Goal: Transaction & Acquisition: Book appointment/travel/reservation

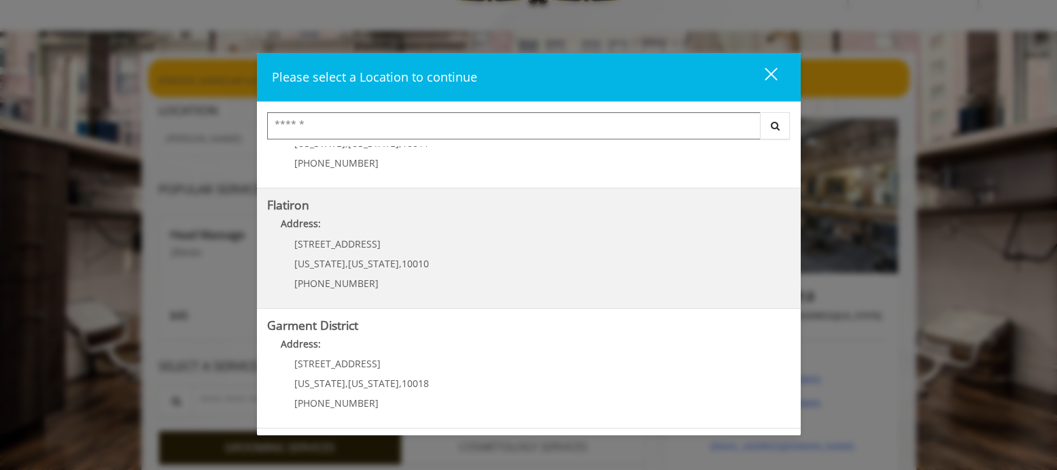
scroll to position [136, 0]
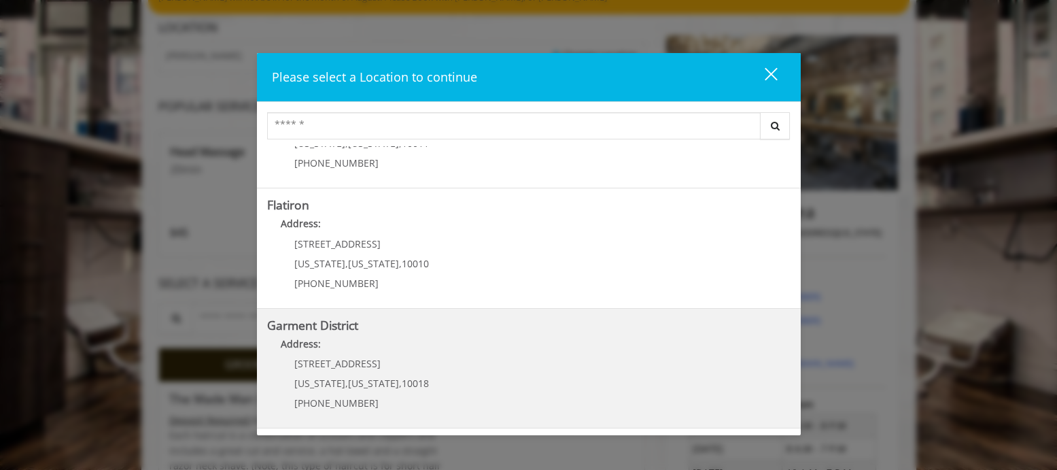
click at [495, 357] on District "Address:" at bounding box center [528, 347] width 523 height 22
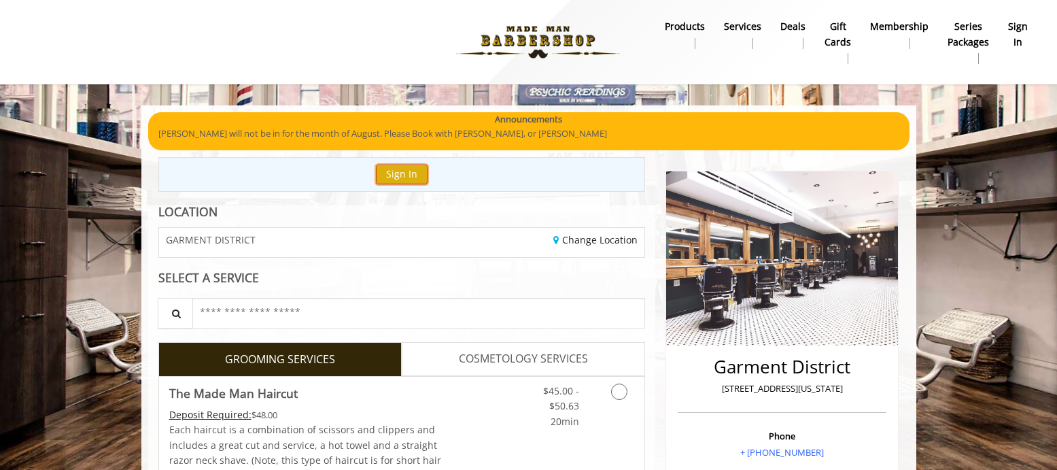
click at [404, 172] on button "Sign In" at bounding box center [402, 174] width 52 height 20
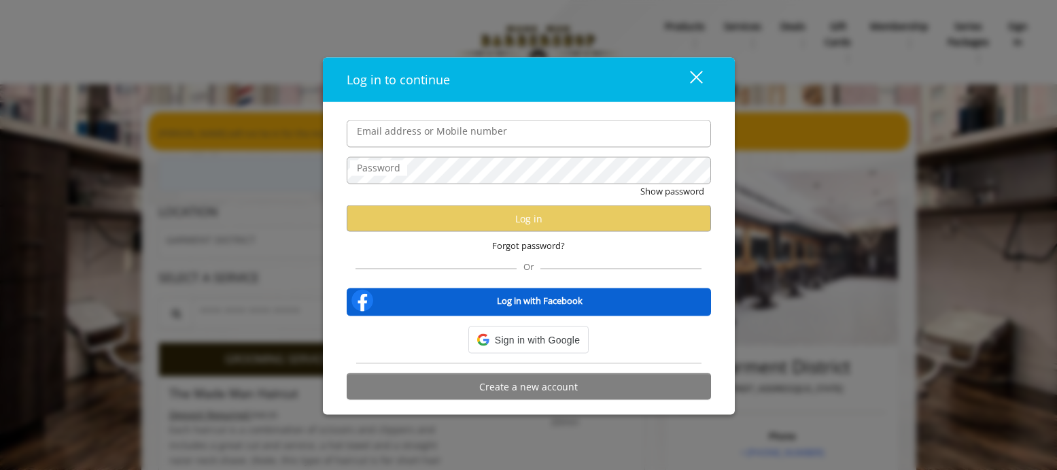
type input "**********"
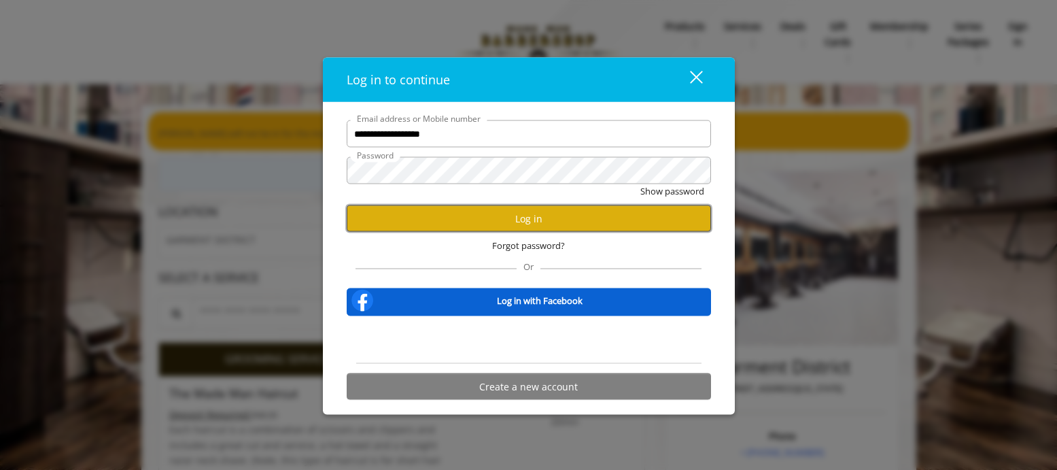
click at [471, 219] on button "Log in" at bounding box center [529, 218] width 364 height 27
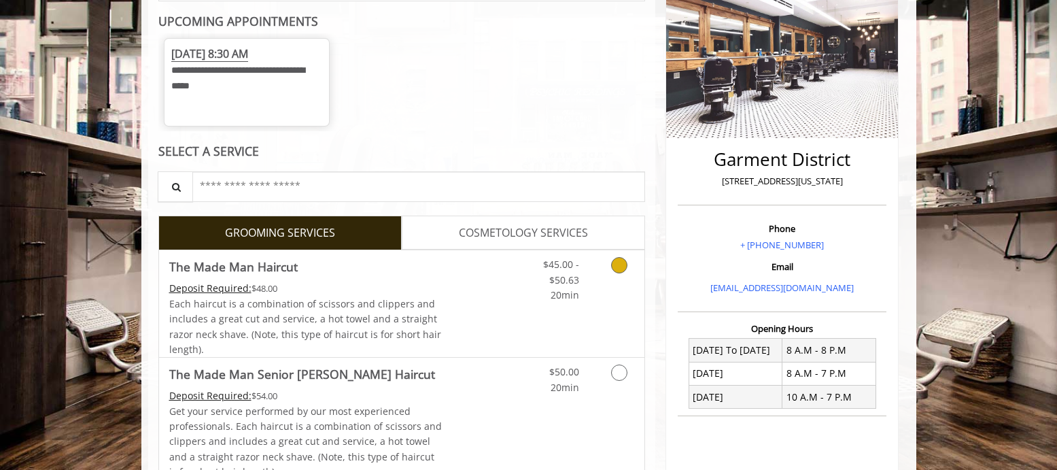
scroll to position [272, 0]
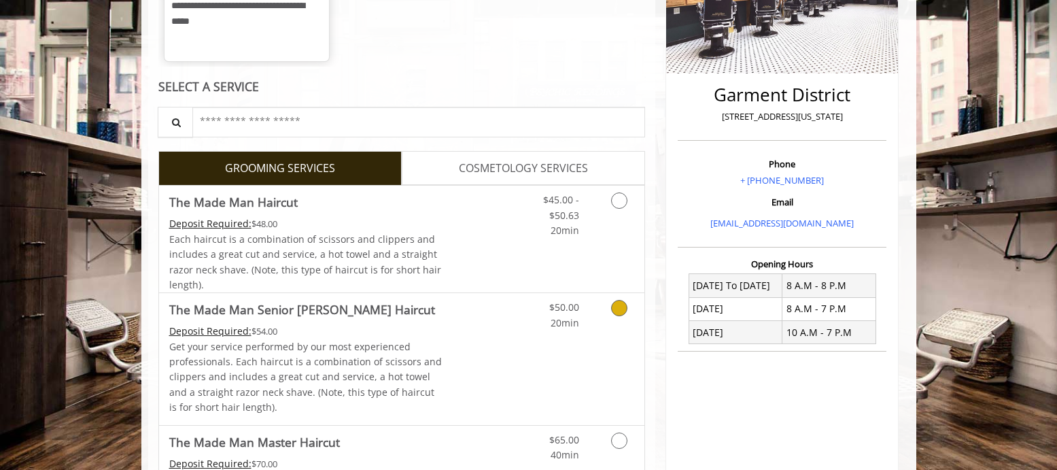
click at [571, 327] on span "20min" at bounding box center [564, 322] width 29 height 13
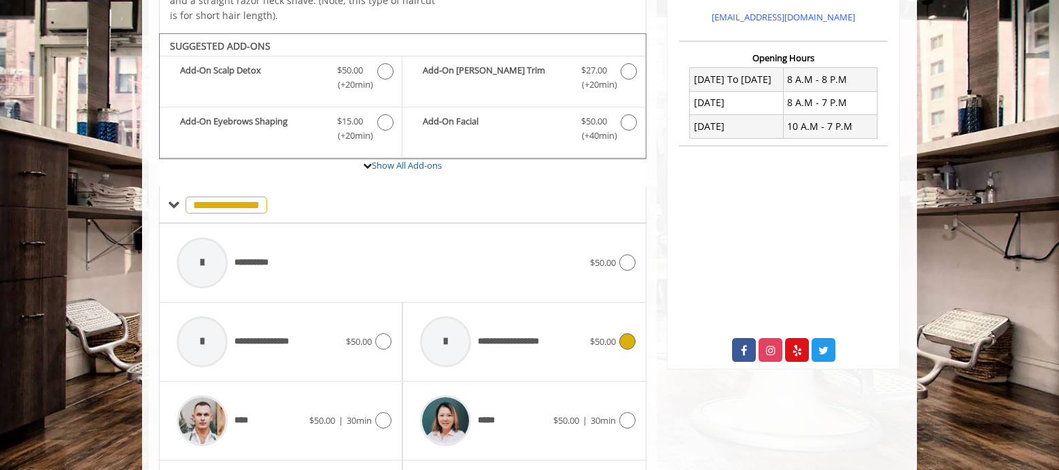
scroll to position [511, 0]
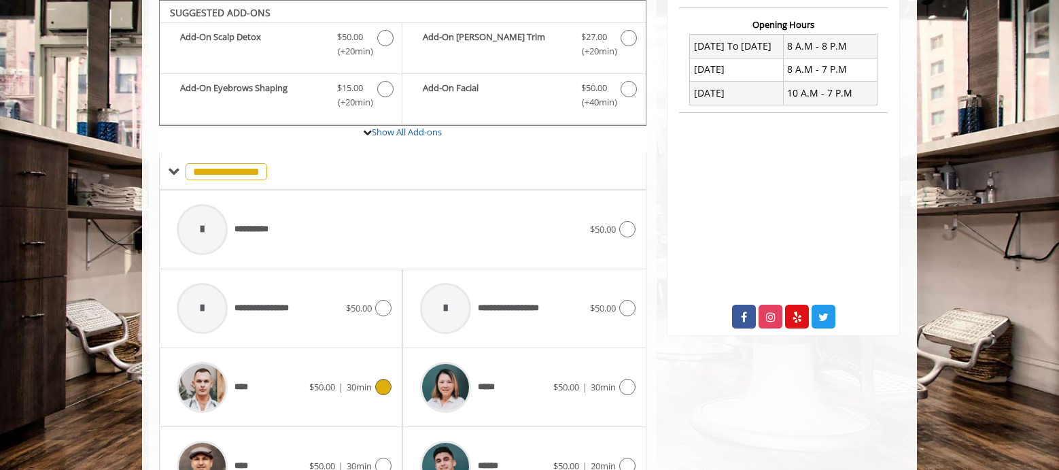
click at [368, 390] on span "30min" at bounding box center [359, 387] width 25 height 12
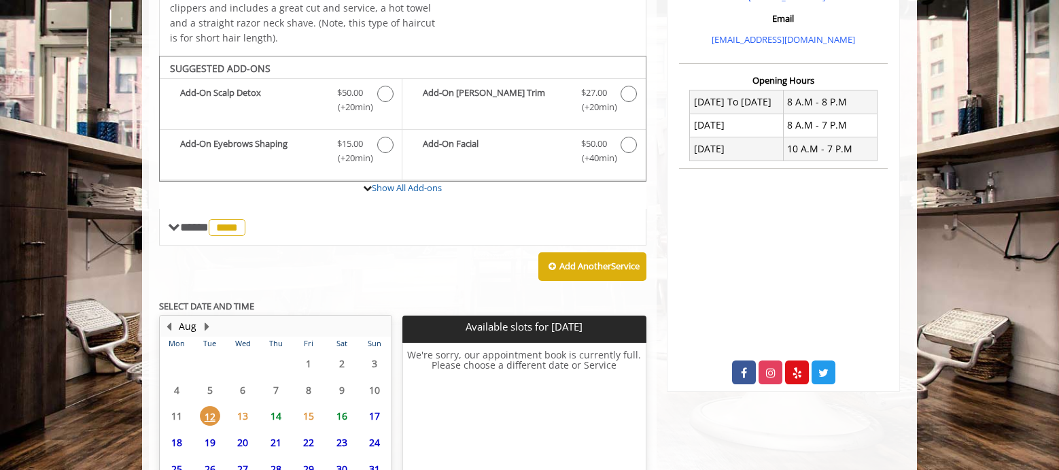
scroll to position [580, 0]
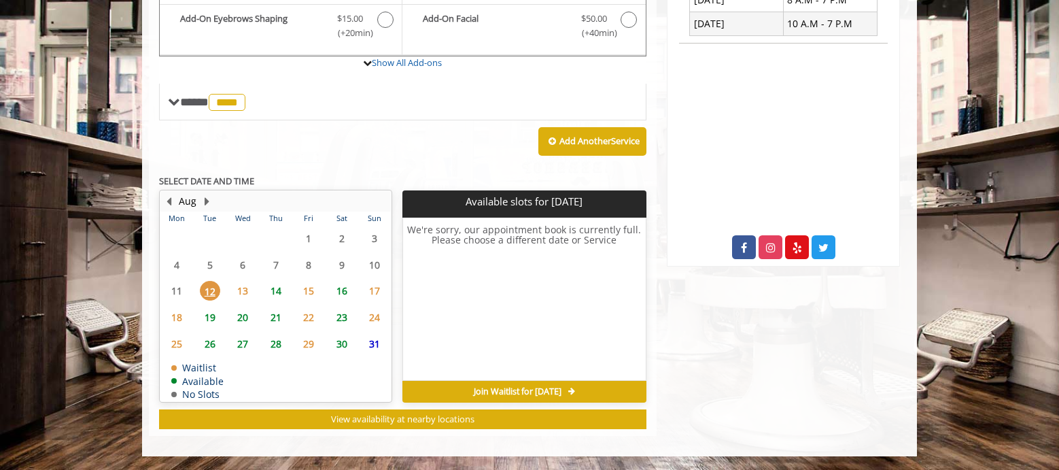
drag, startPoint x: 243, startPoint y: 287, endPoint x: 246, endPoint y: 294, distance: 7.6
click at [246, 294] on span "13" at bounding box center [242, 291] width 20 height 20
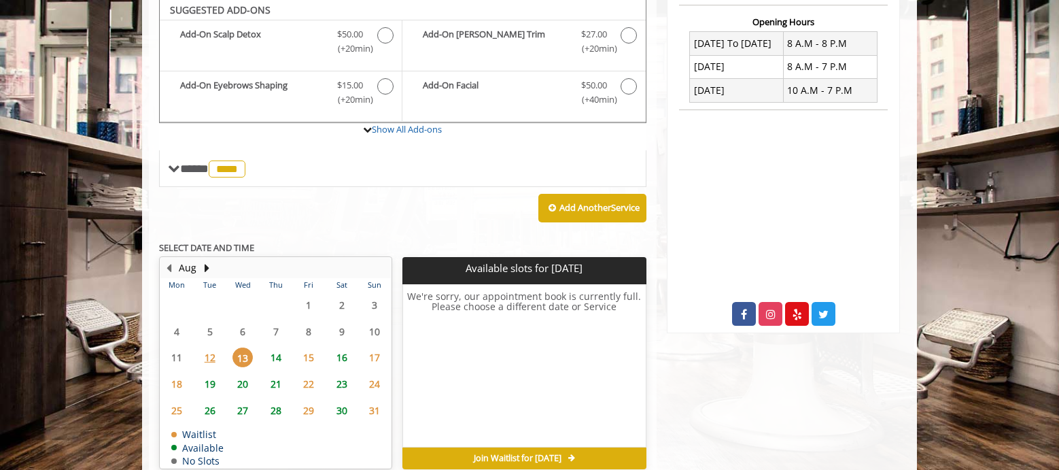
scroll to position [512, 0]
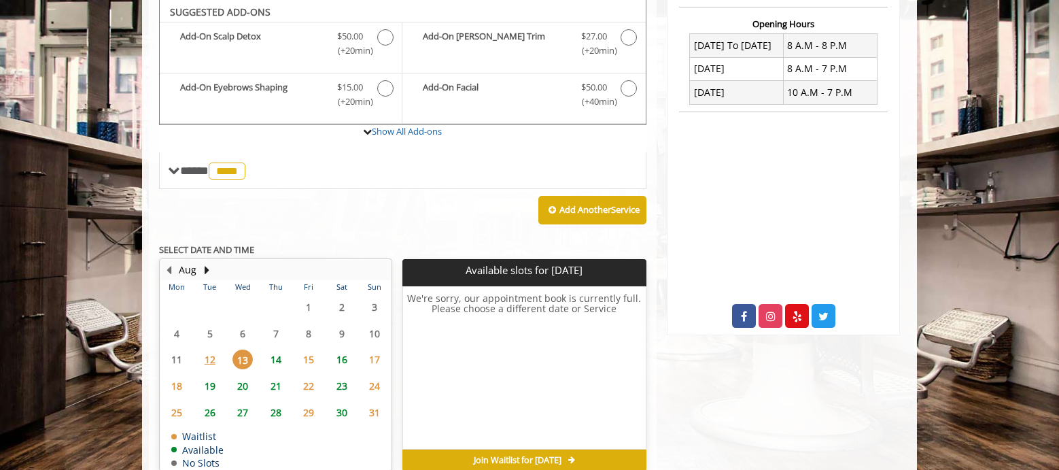
click at [273, 358] on span "14" at bounding box center [276, 359] width 20 height 20
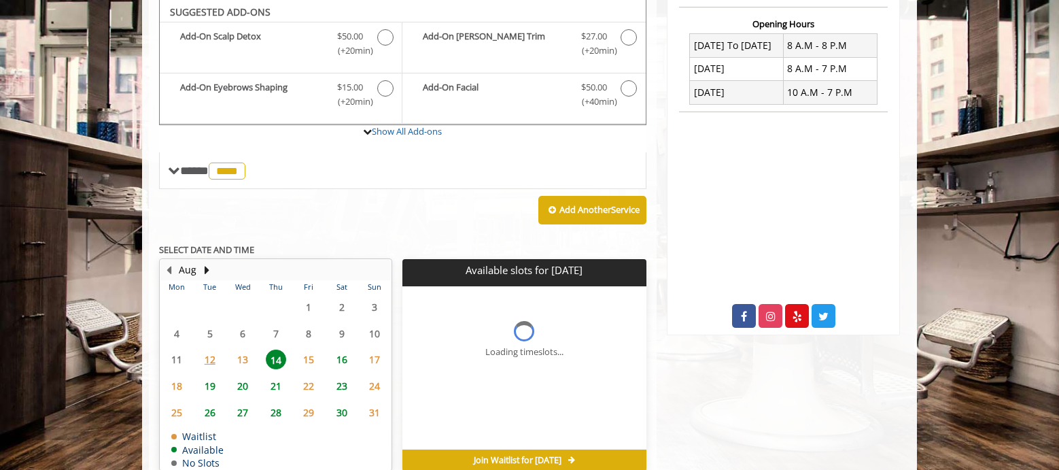
scroll to position [580, 0]
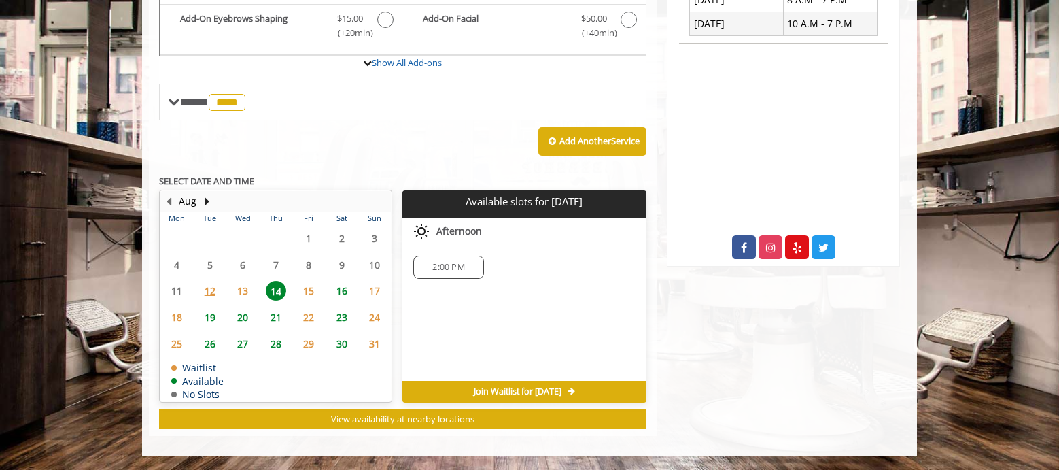
click at [240, 293] on span "13" at bounding box center [242, 291] width 20 height 20
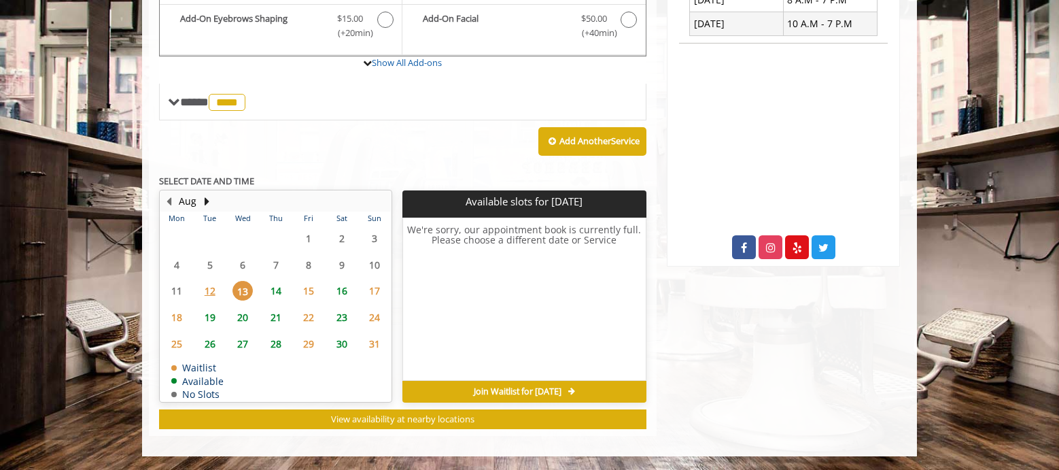
click at [211, 289] on span "12" at bounding box center [210, 291] width 20 height 20
click at [277, 291] on span "14" at bounding box center [276, 291] width 20 height 20
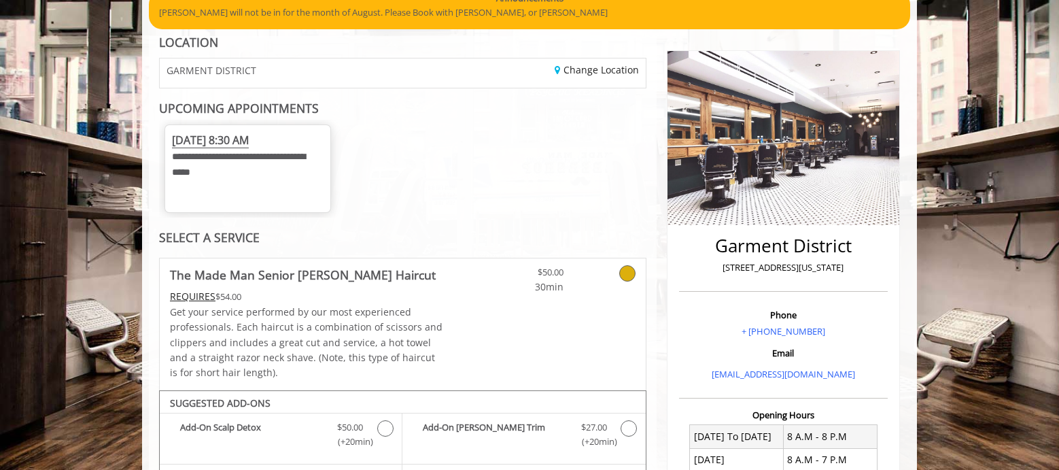
scroll to position [0, 0]
